Goal: Check status: Check status

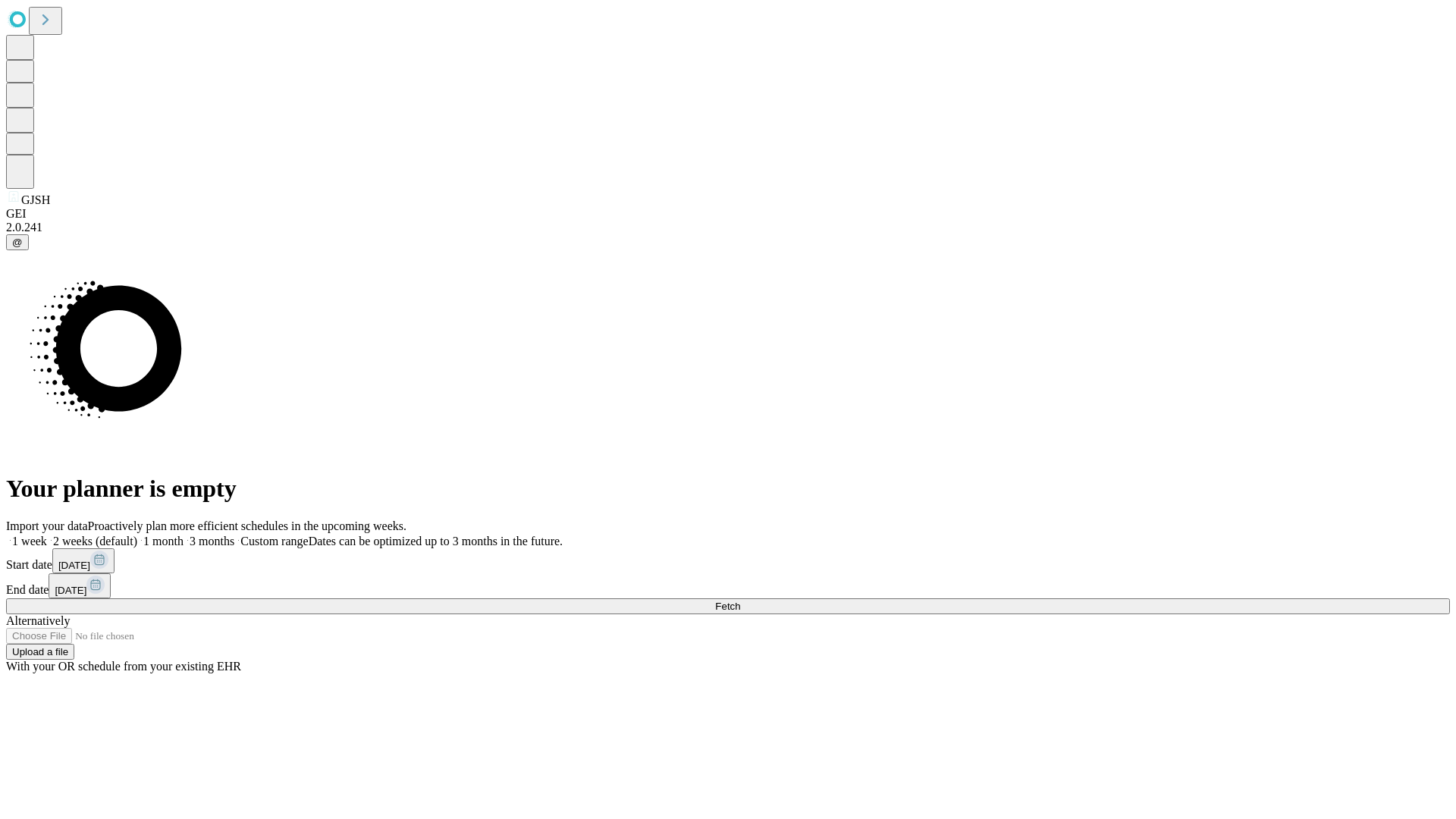
click at [740, 600] on span "Fetch" at bounding box center [728, 606] width 25 height 11
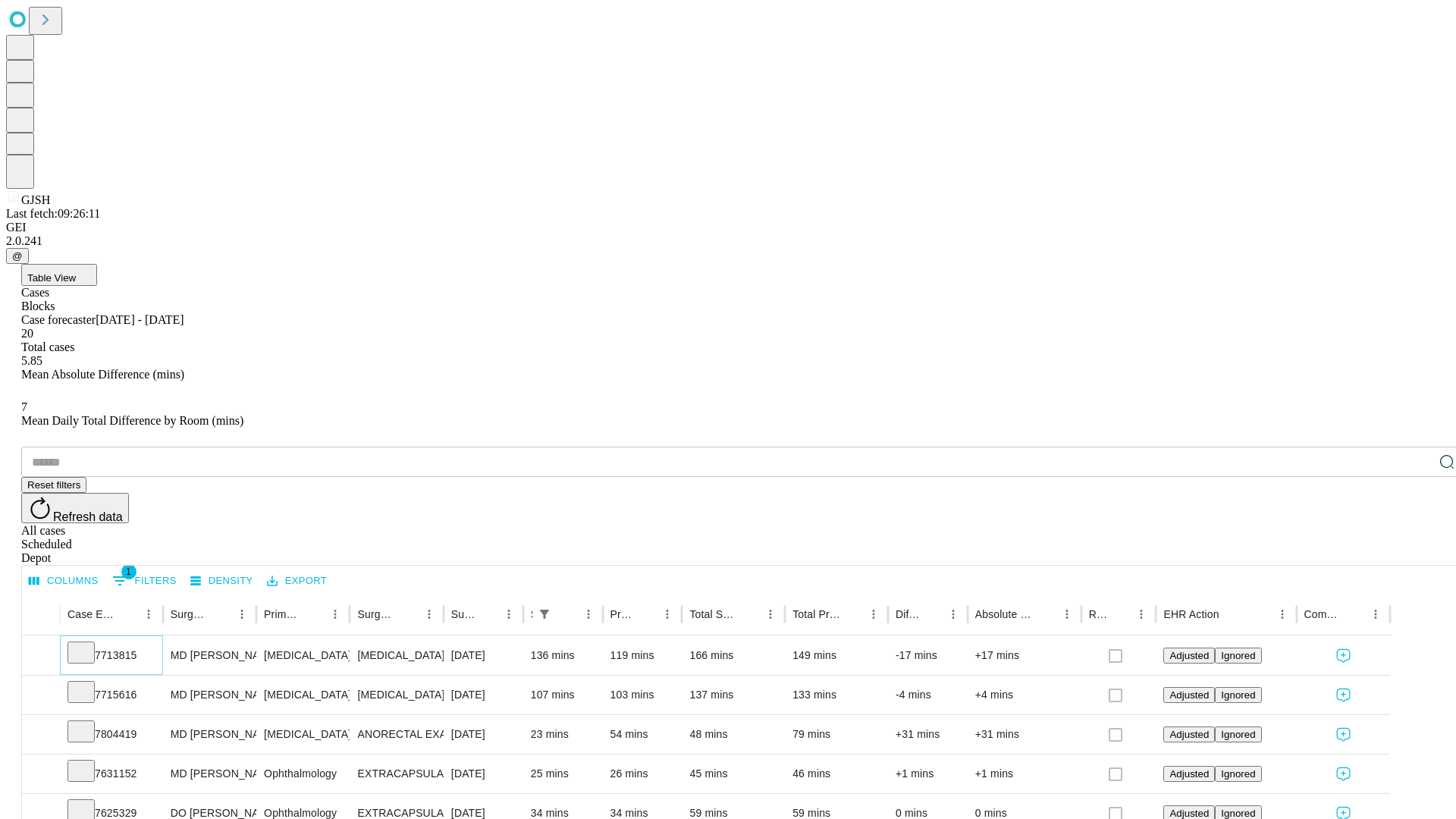
click at [88, 644] on icon at bounding box center [81, 651] width 15 height 15
